Goal: Transaction & Acquisition: Purchase product/service

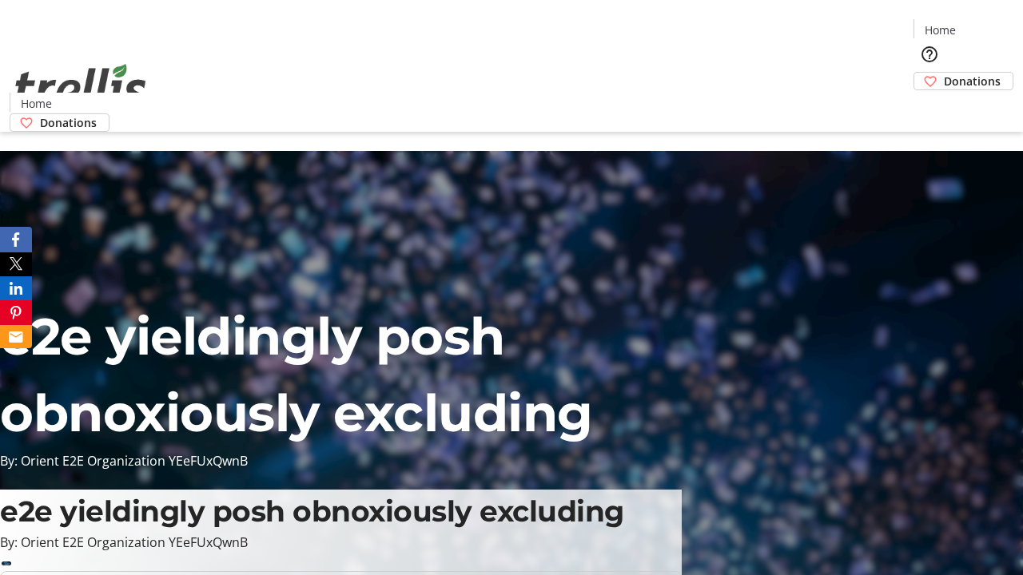
click at [944, 73] on span "Donations" at bounding box center [972, 81] width 57 height 17
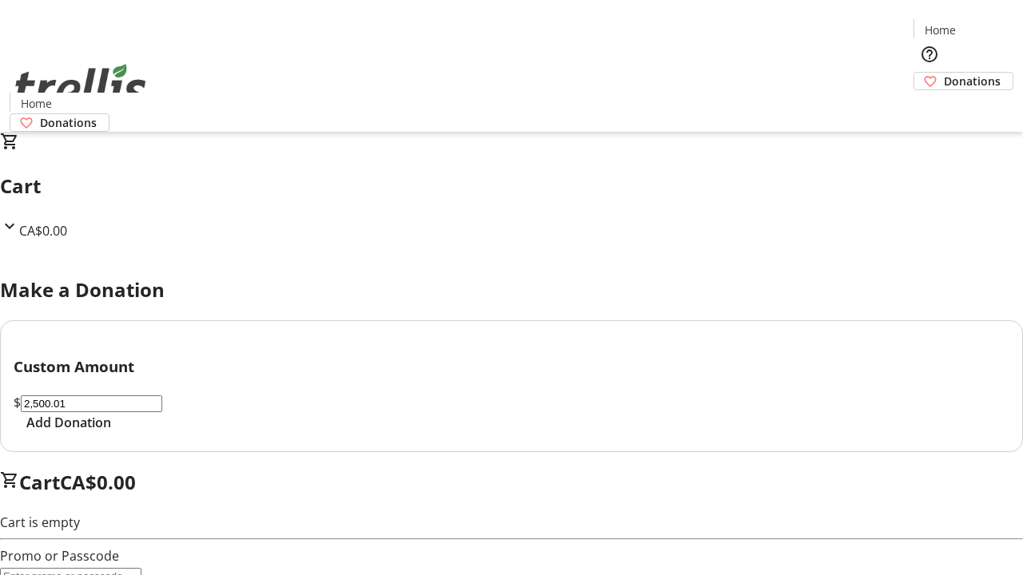
type input "2,500.01"
click at [111, 432] on span "Add Donation" at bounding box center [68, 422] width 85 height 19
